Goal: Communication & Community: Share content

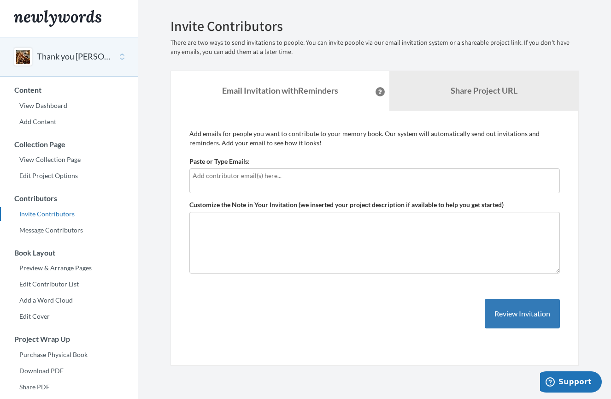
click at [239, 180] on input "text" at bounding box center [375, 176] width 364 height 10
type input "[EMAIL_ADDRESS][DOMAIN_NAME]"
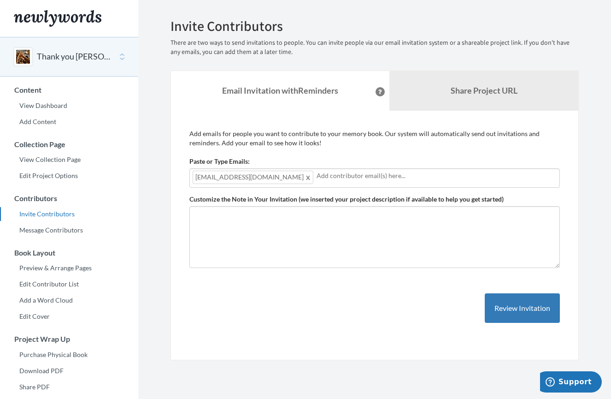
click at [317, 175] on input "text" at bounding box center [437, 176] width 240 height 10
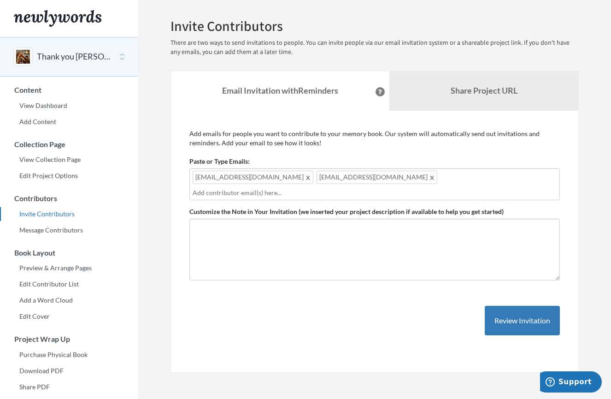
click at [405, 188] on input "text" at bounding box center [375, 193] width 364 height 10
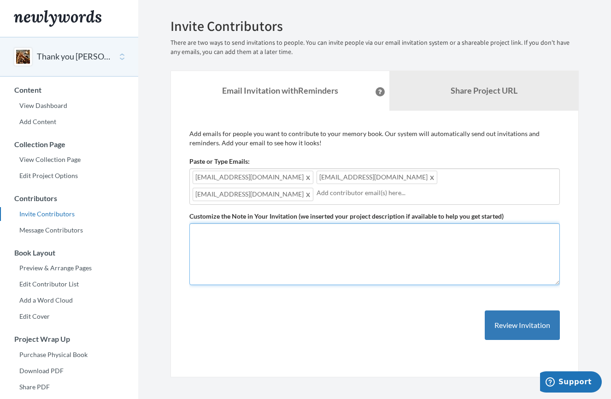
click at [219, 238] on textarea "Customize the Note in Your Invitation (we inserted your project description if …" at bounding box center [374, 254] width 371 height 62
type textarea "S"
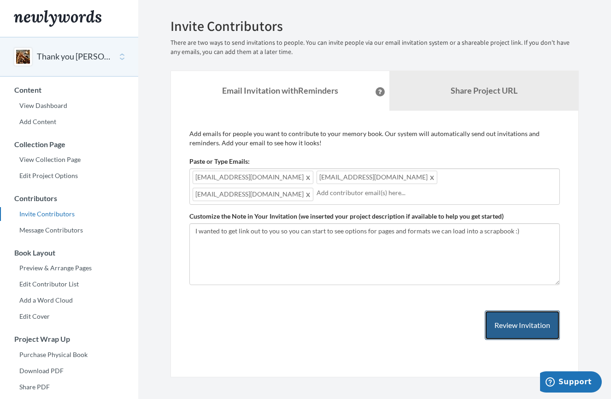
click at [544, 323] on button "Review Invitation" at bounding box center [522, 325] width 75 height 30
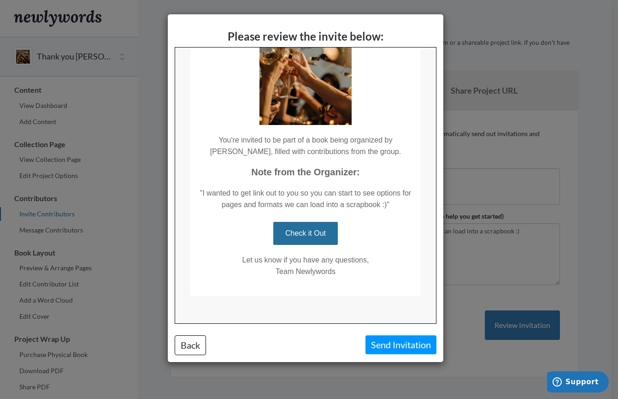
scroll to position [75, 0]
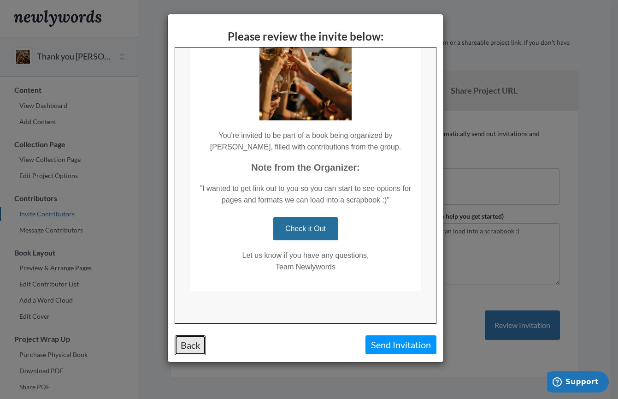
click at [178, 344] on button "Back" at bounding box center [190, 345] width 31 height 20
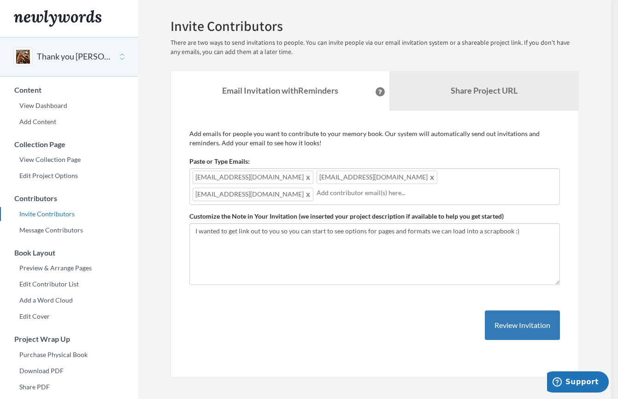
scroll to position [0, 0]
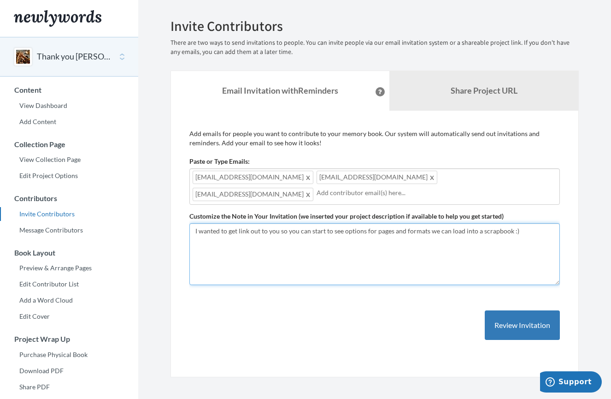
click at [510, 230] on textarea "I wanted to get link out to you so you can start to see options for pages and f…" at bounding box center [374, 254] width 371 height 62
type textarea "I wanted to get link out to you so you can start to see options for pages and f…"
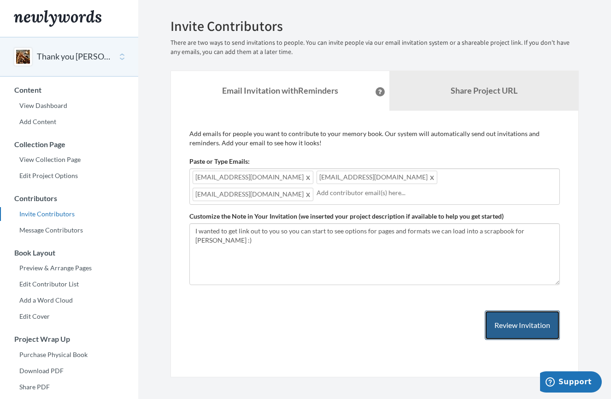
click at [534, 315] on button "Review Invitation" at bounding box center [522, 325] width 75 height 30
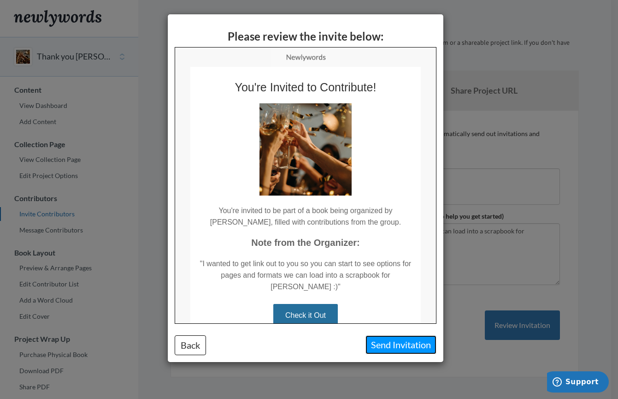
click at [401, 342] on button "Send Invitation" at bounding box center [400, 344] width 71 height 19
